Goal: Transaction & Acquisition: Purchase product/service

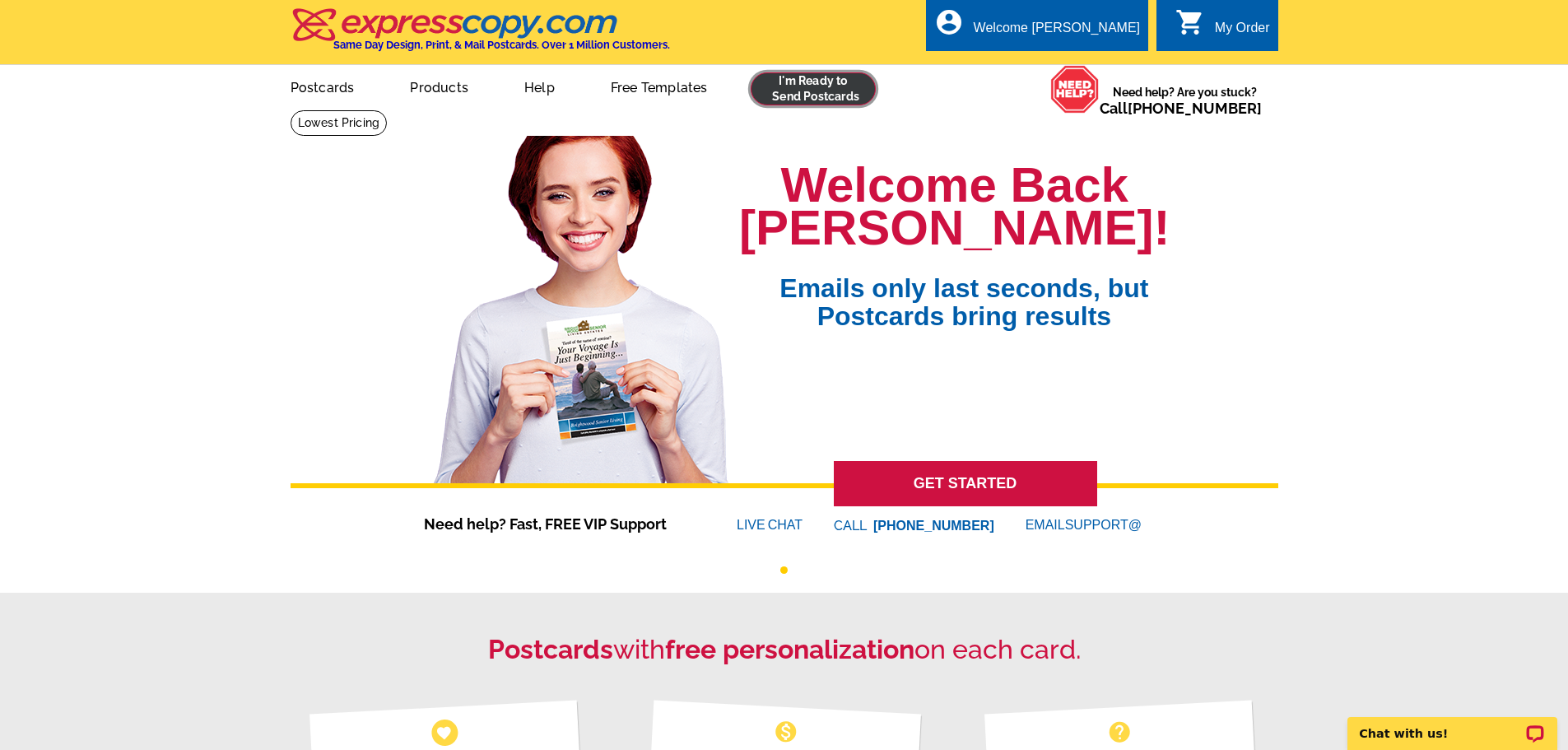
click at [795, 98] on link at bounding box center [814, 88] width 126 height 33
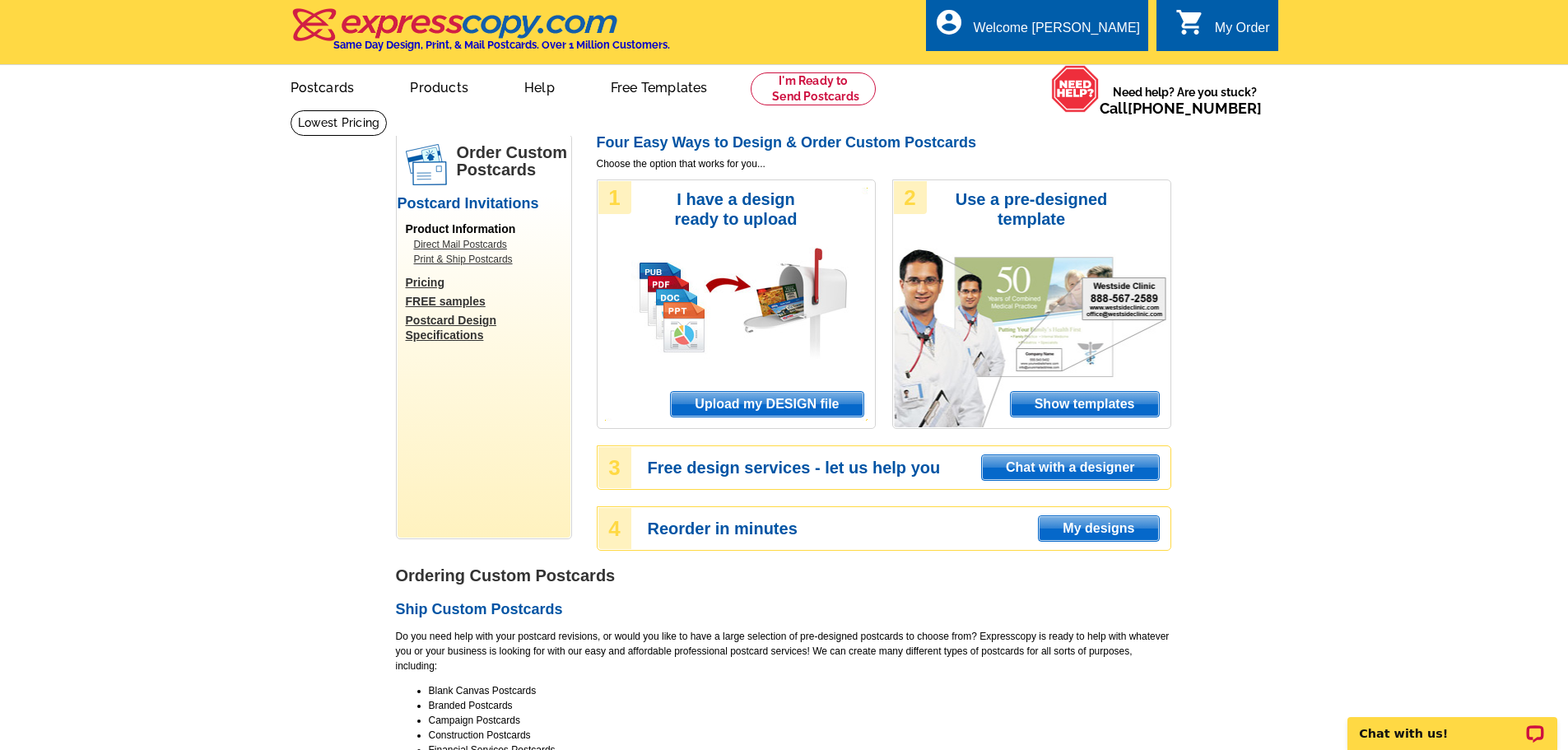
click at [773, 410] on span "Upload my DESIGN file" at bounding box center [767, 403] width 192 height 24
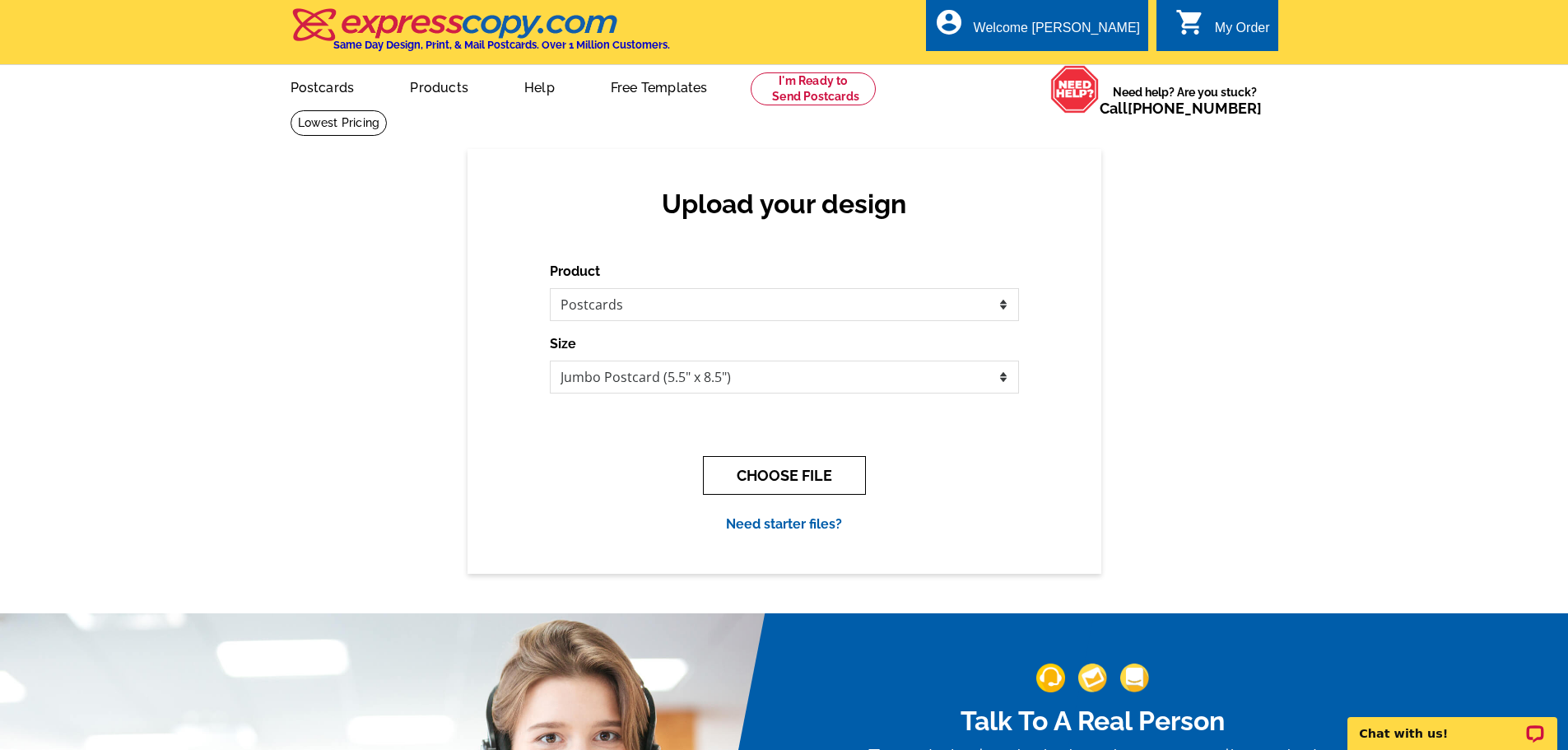
click at [784, 482] on button "CHOOSE FILE" at bounding box center [784, 476] width 163 height 39
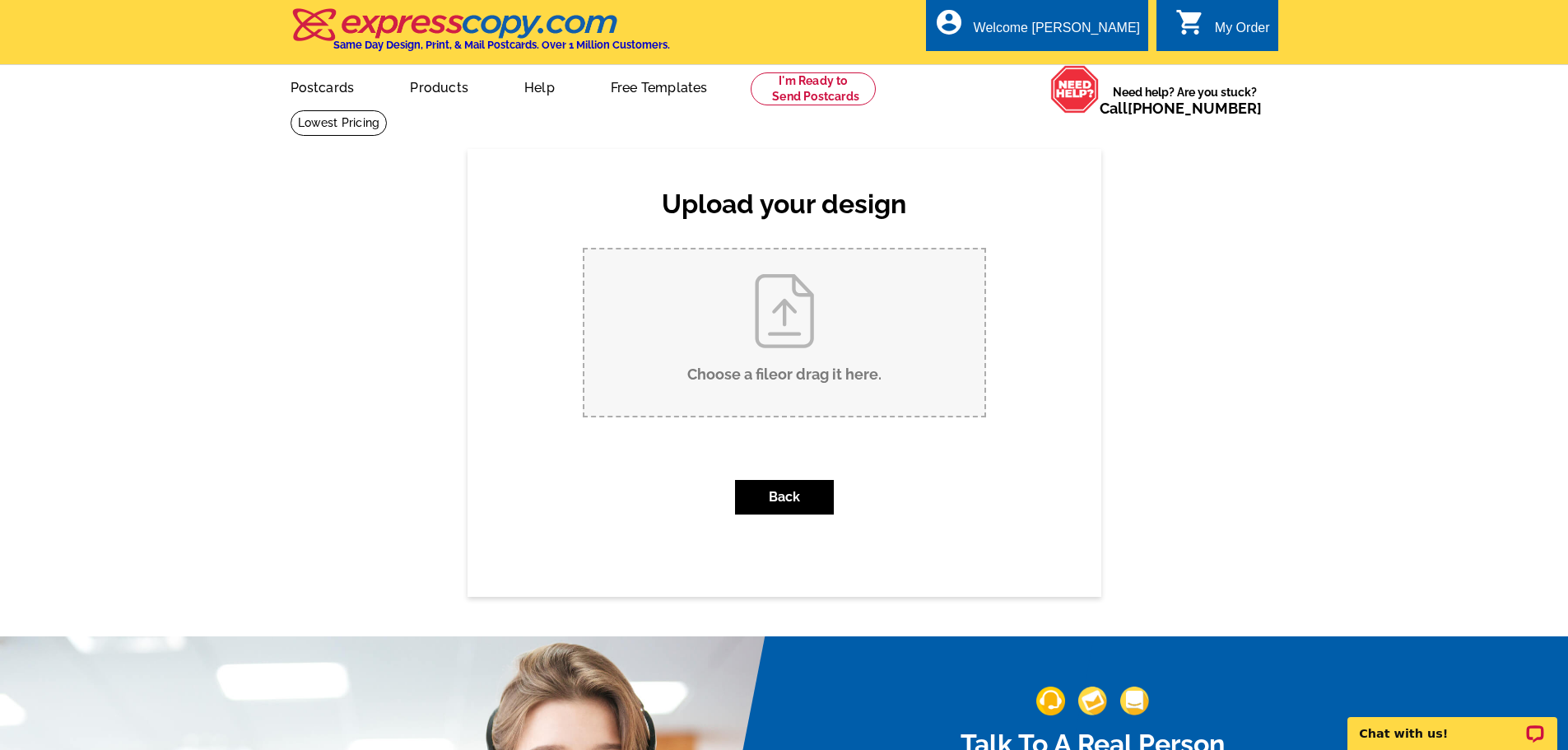
click at [798, 360] on input "Choose a file or drag it here ." at bounding box center [784, 332] width 400 height 167
type input "C:\fakepath\Empty Nest Rivermoore Park 2025 - Postcard.pdf"
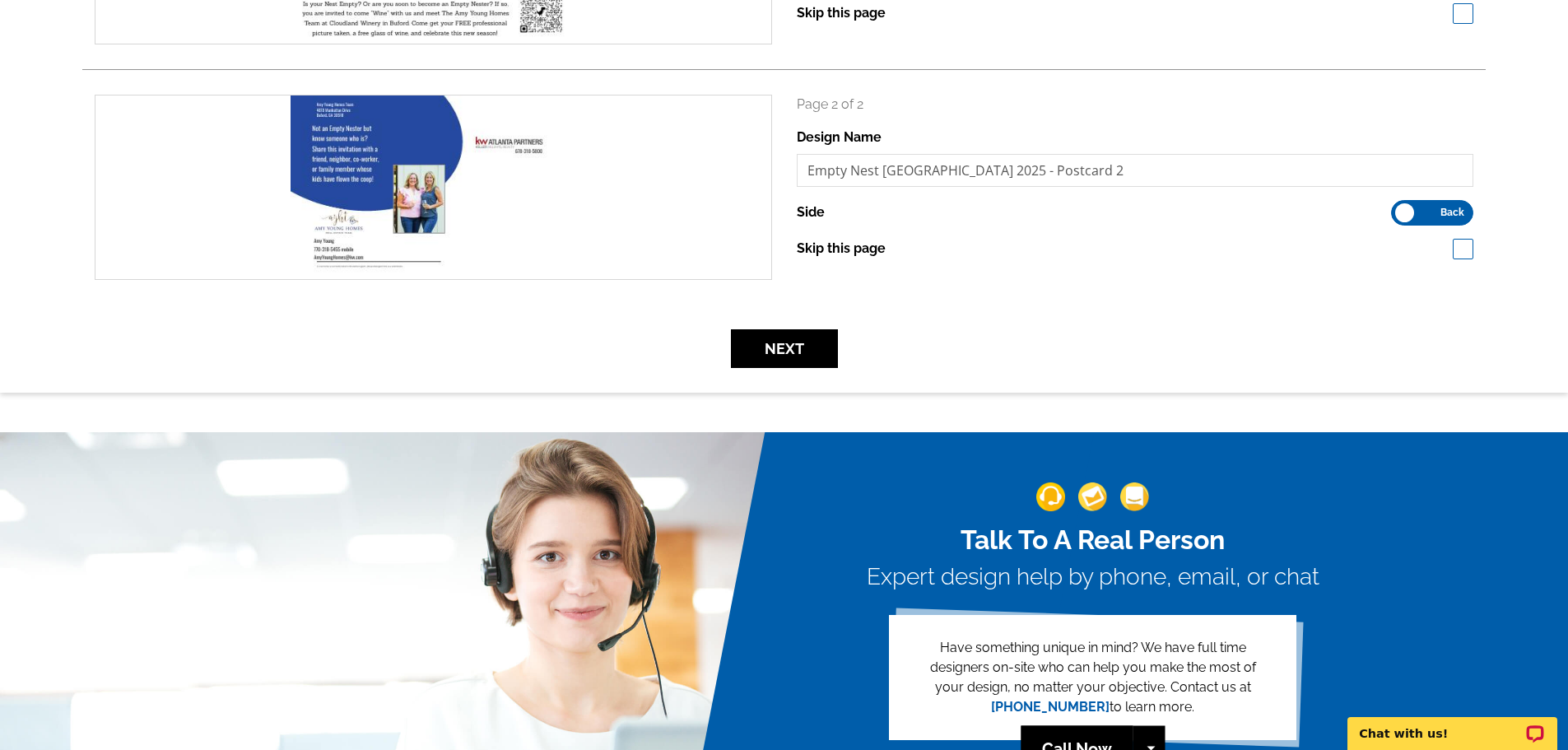
scroll to position [412, 0]
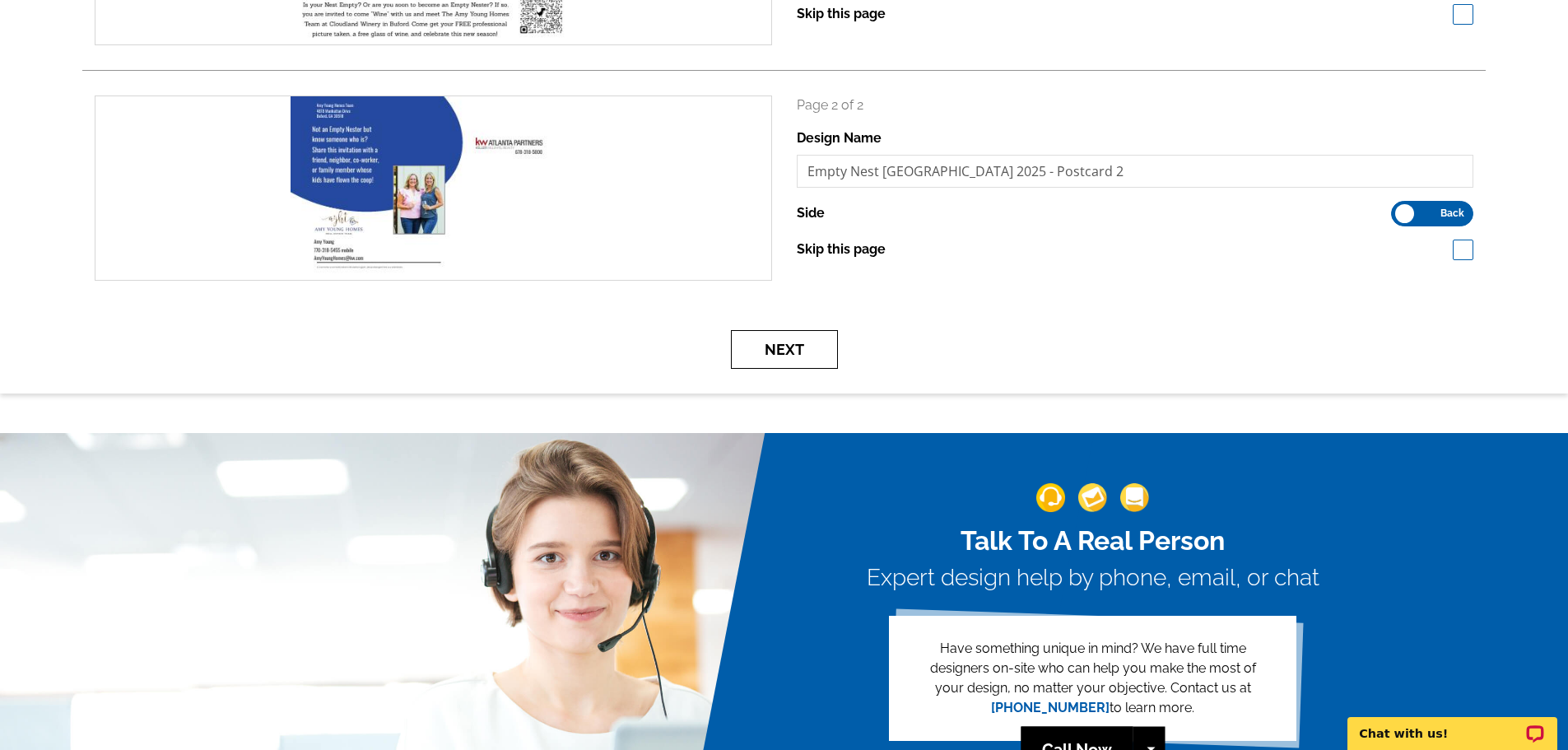
click at [789, 352] on button "Next" at bounding box center [784, 349] width 107 height 39
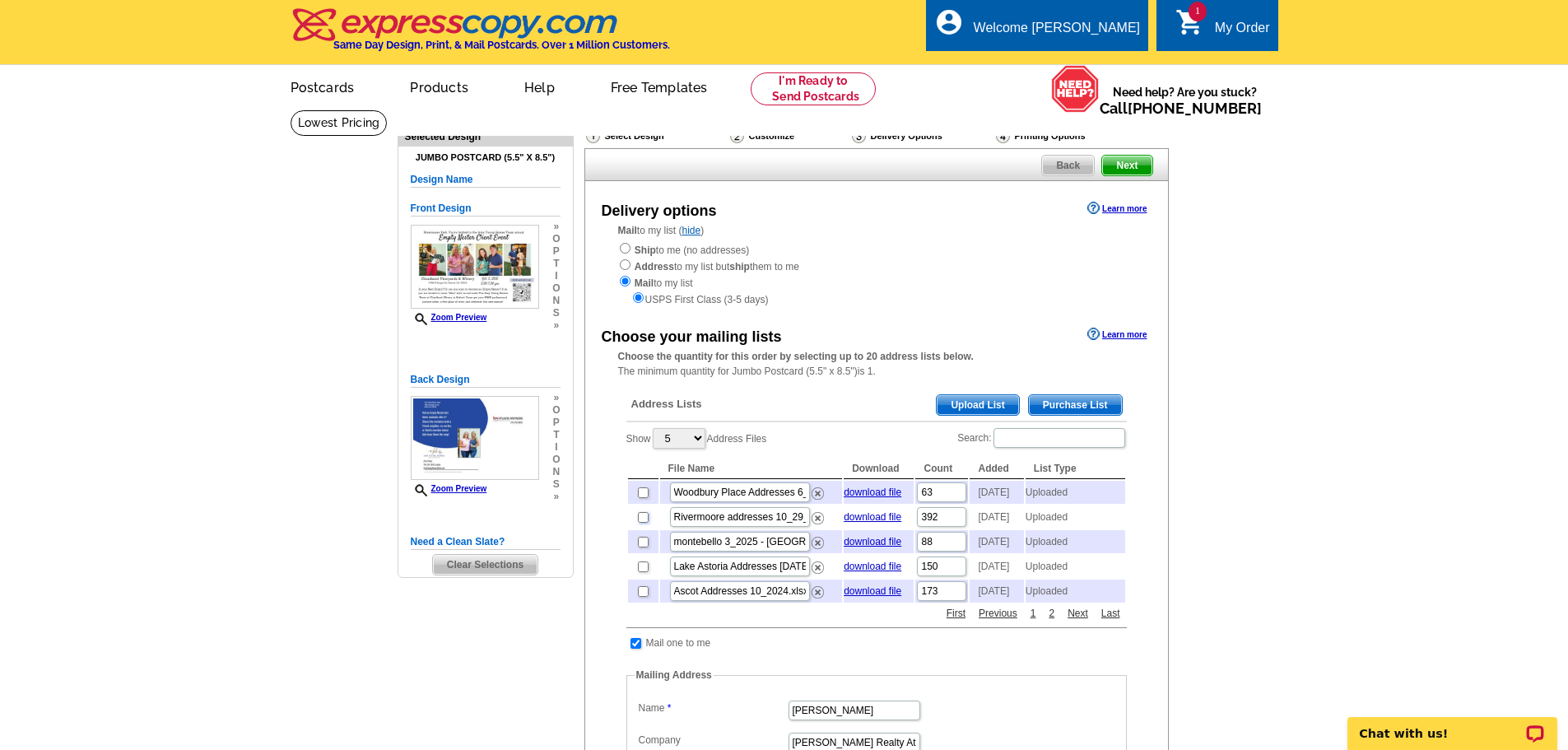
click at [642, 523] on input "checkbox" at bounding box center [643, 517] width 11 height 11
checkbox input "true"
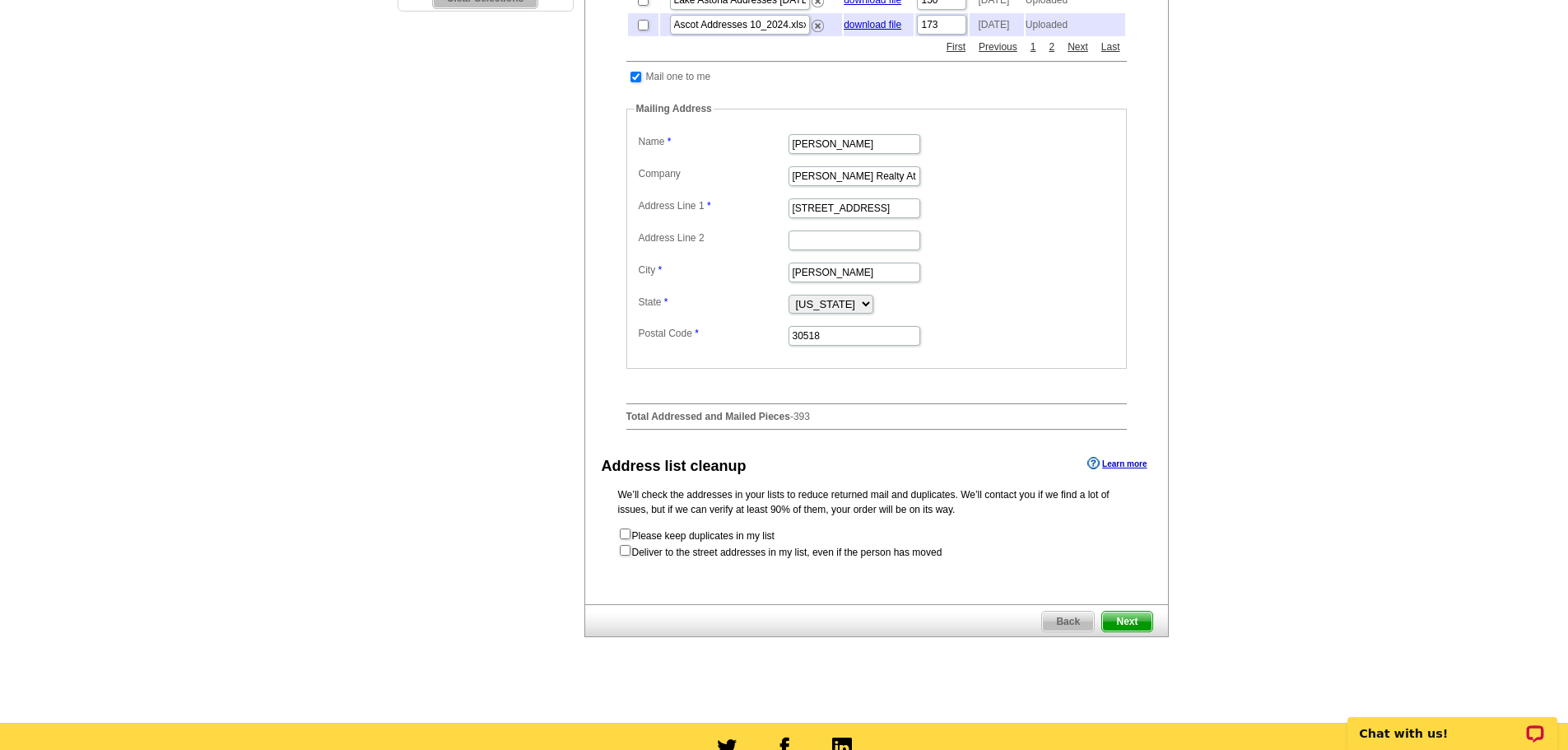
scroll to position [576, 0]
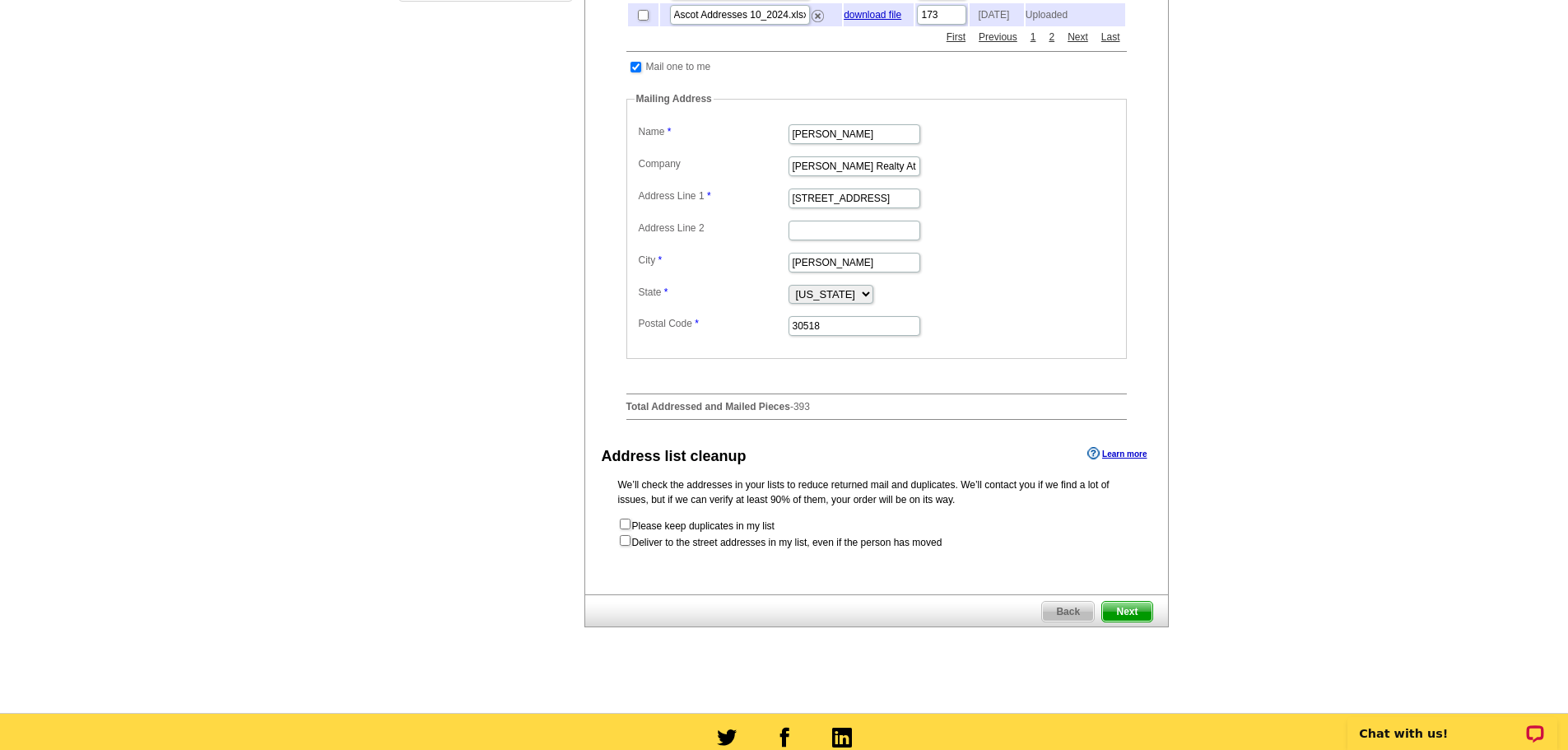
click at [1134, 621] on span "Next" at bounding box center [1126, 611] width 50 height 19
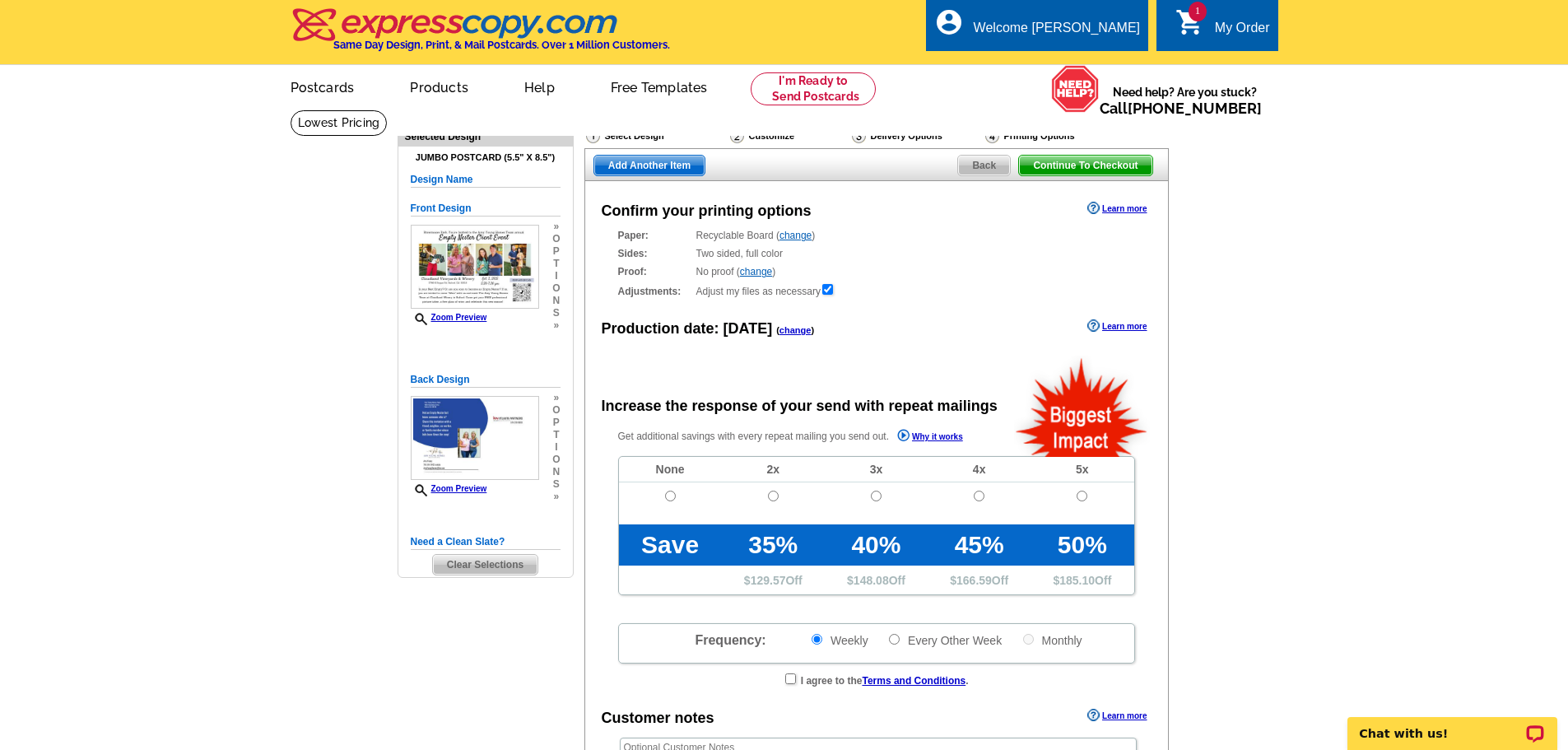
radio input "false"
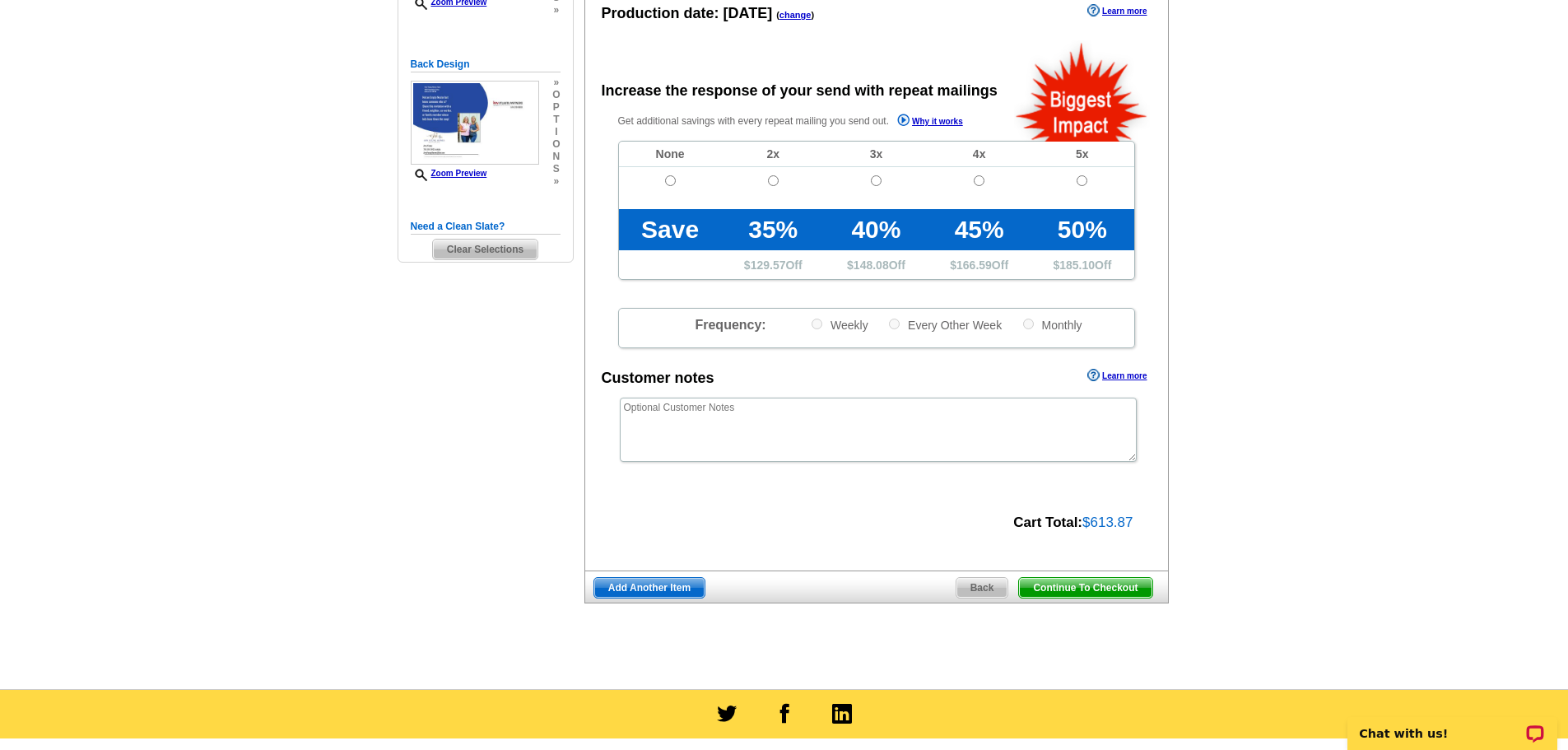
scroll to position [329, 0]
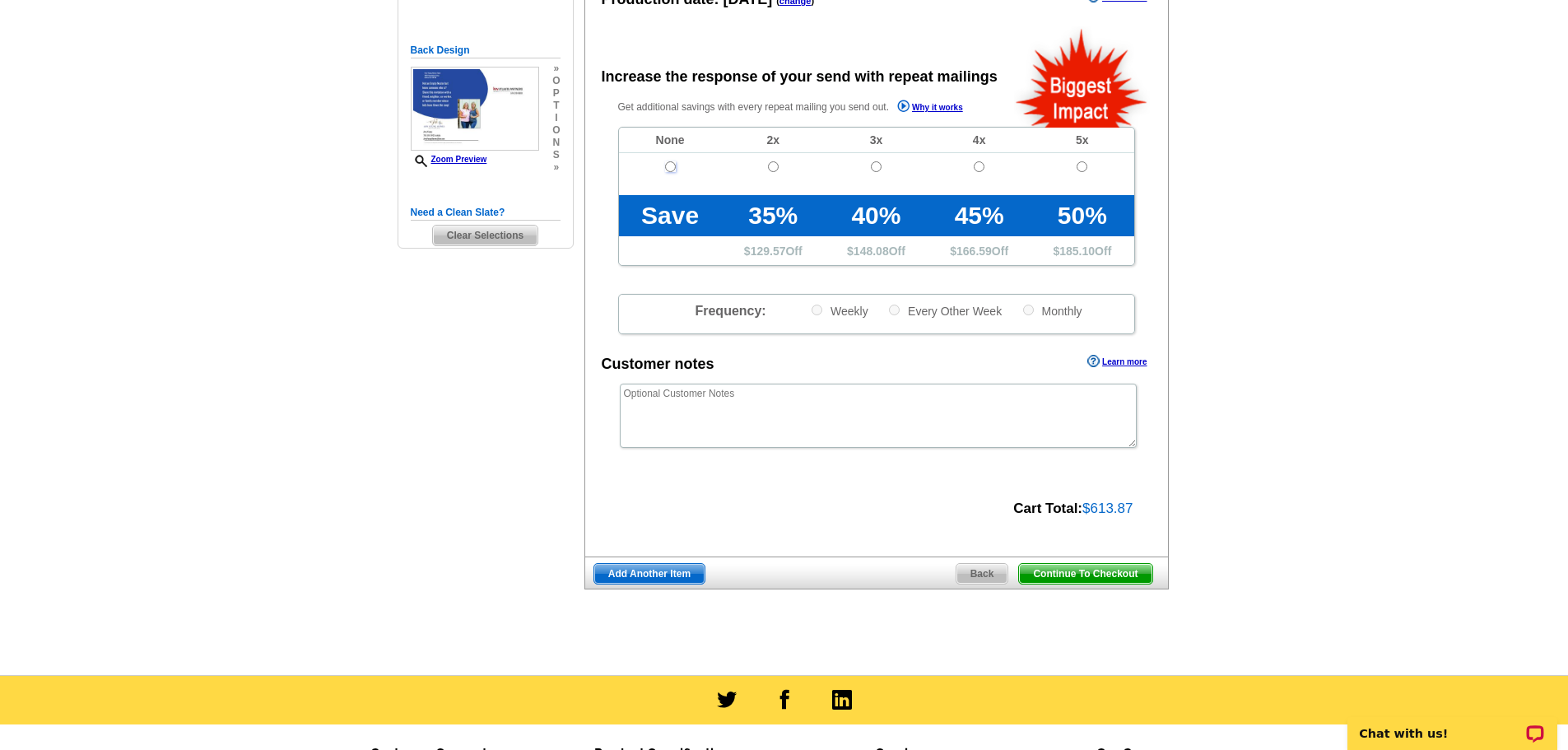
click at [670, 166] on input "radio" at bounding box center [670, 167] width 11 height 11
radio input "true"
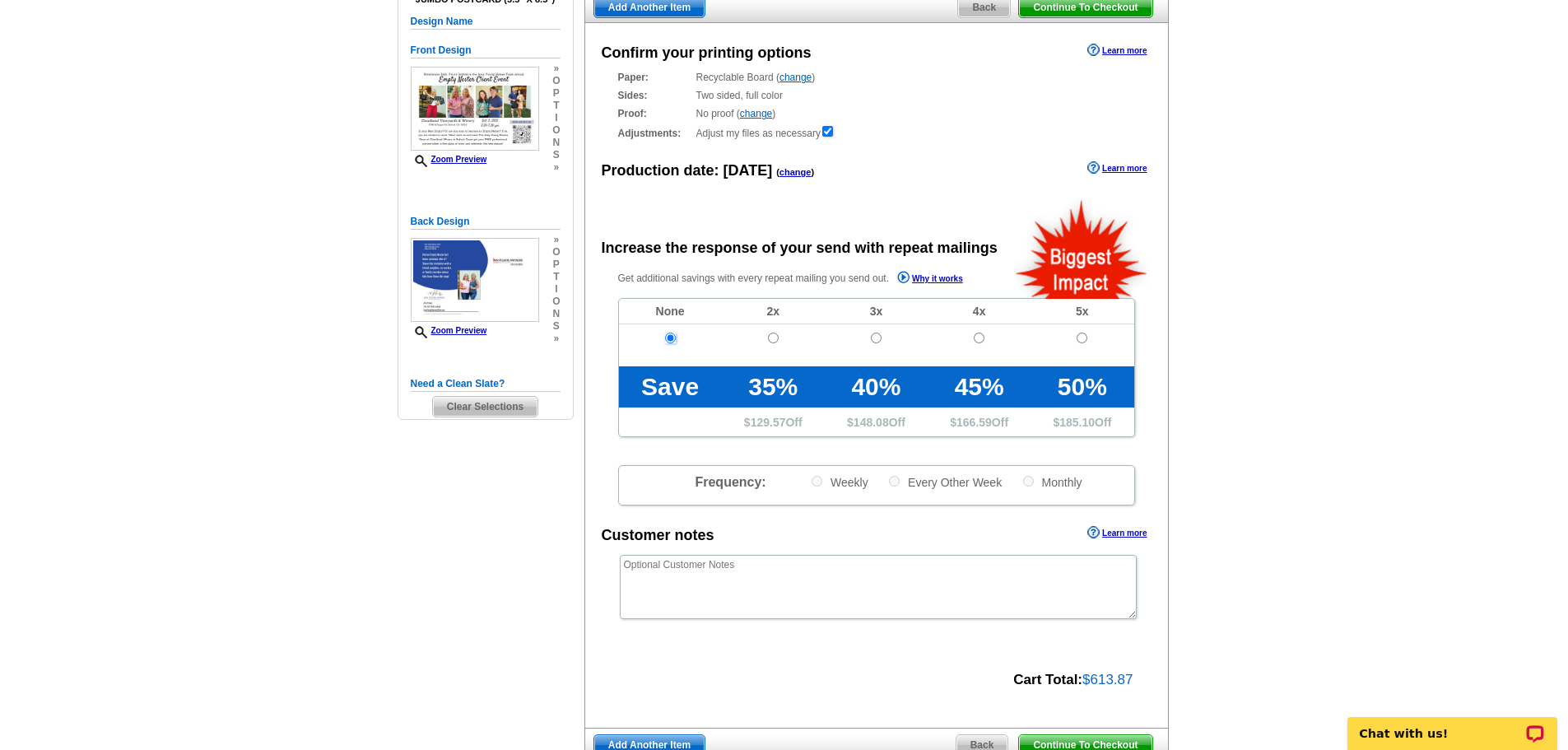
scroll to position [412, 0]
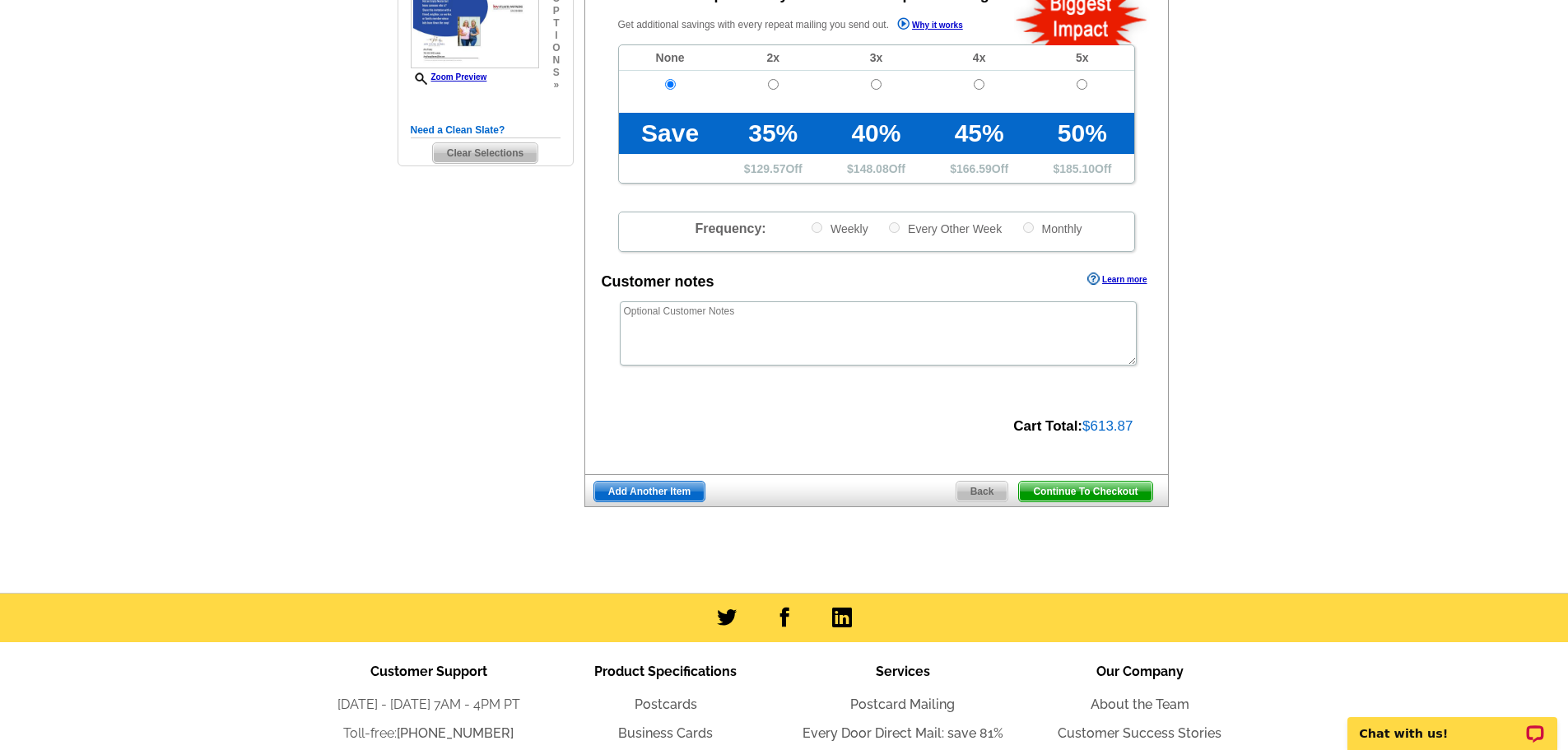
click at [1096, 495] on span "Continue To Checkout" at bounding box center [1085, 491] width 132 height 19
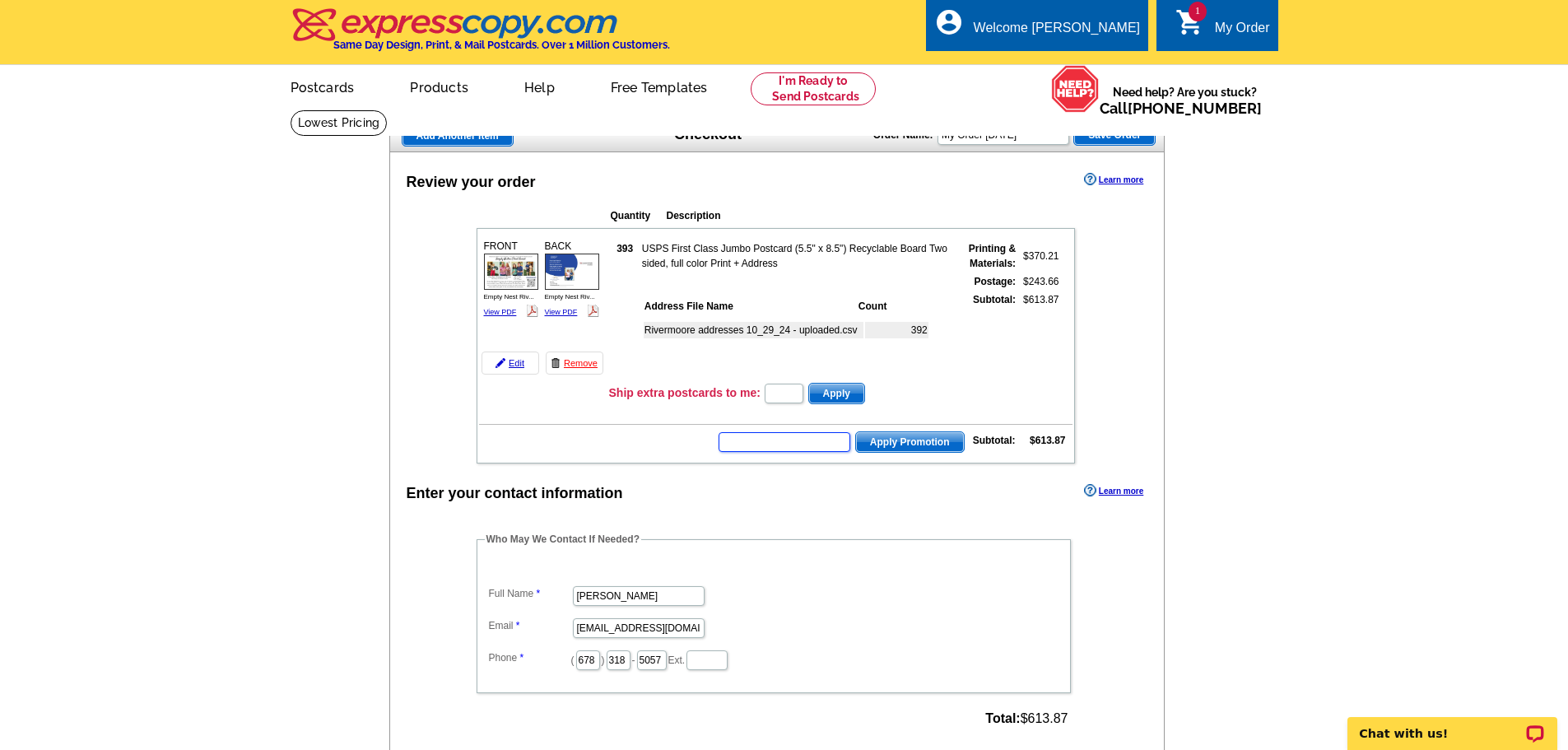
click at [827, 447] on input "text" at bounding box center [784, 441] width 131 height 19
type input "grow0825"
click at [933, 448] on span "Apply Promotion" at bounding box center [910, 441] width 108 height 19
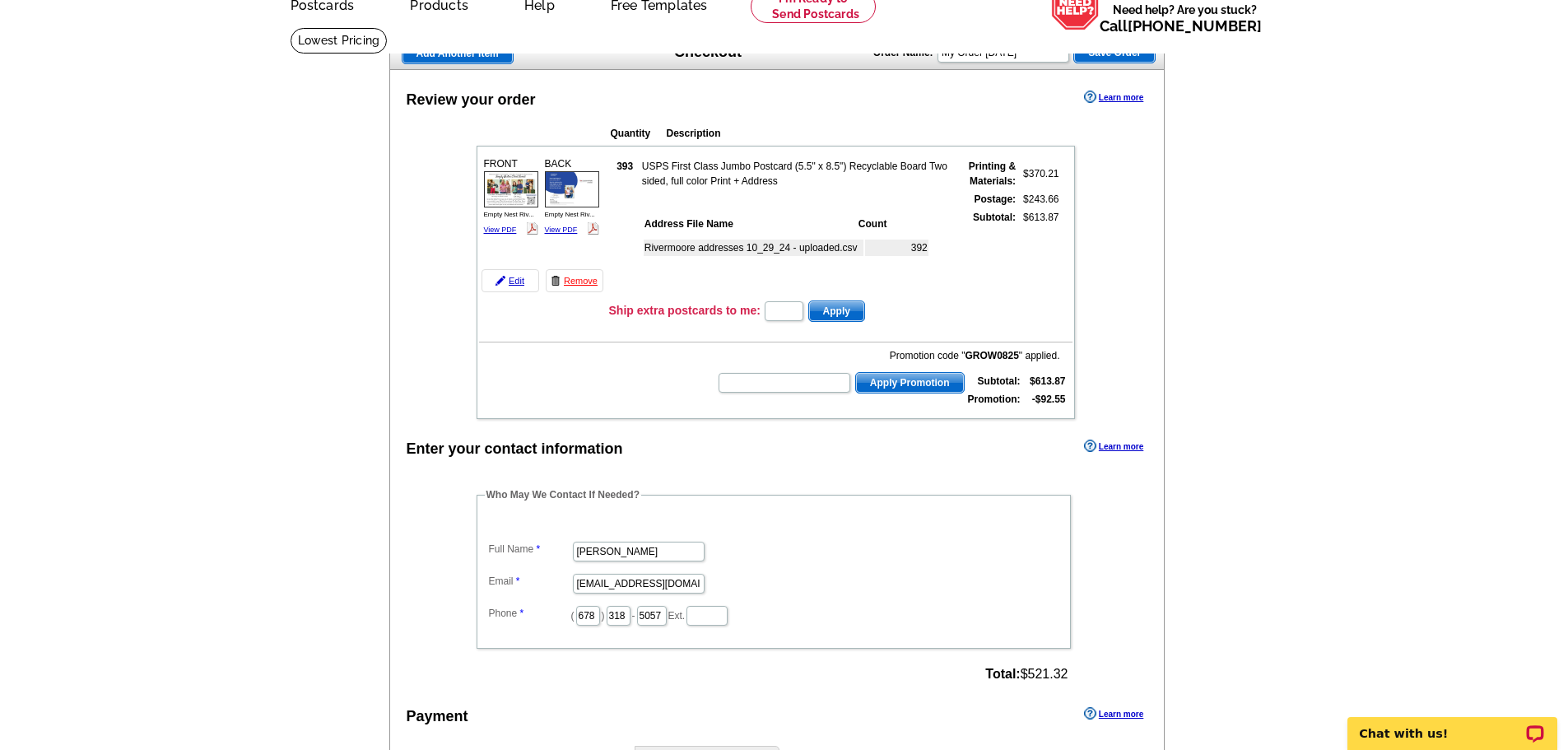
scroll to position [494, 0]
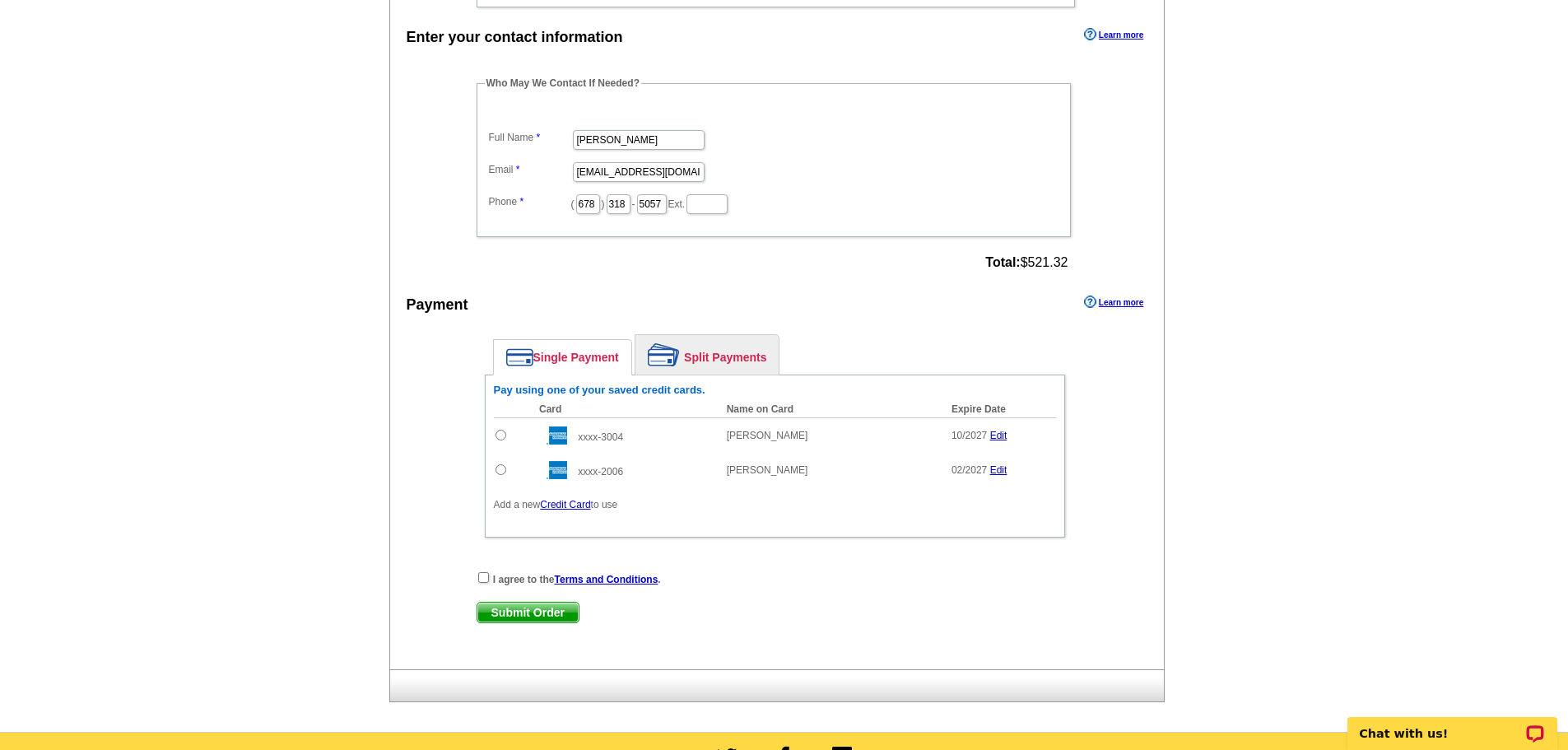
click at [501, 434] on input "radio" at bounding box center [501, 434] width 11 height 11
radio input "true"
click at [480, 578] on input "checkbox" at bounding box center [483, 577] width 11 height 11
checkbox input "true"
click at [537, 614] on span "Submit Order" at bounding box center [528, 612] width 101 height 19
